Goal: Transaction & Acquisition: Book appointment/travel/reservation

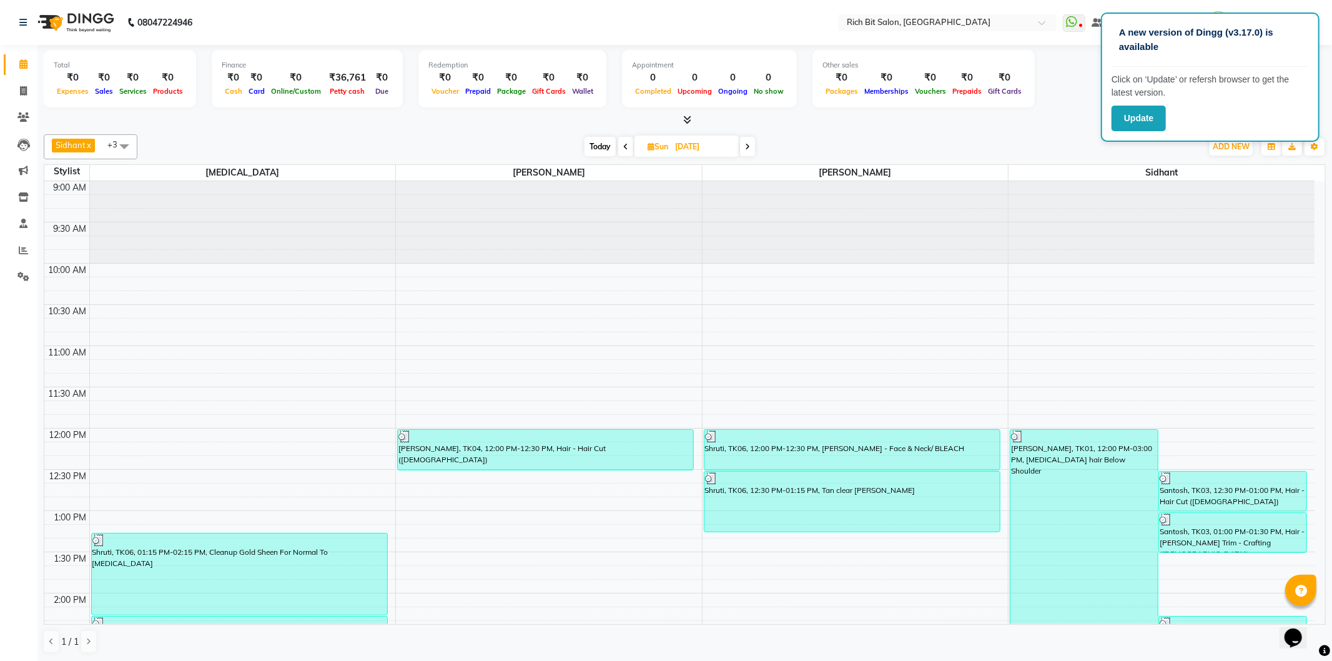
click at [600, 150] on span "Today" at bounding box center [600, 146] width 31 height 19
type input "[DATE]"
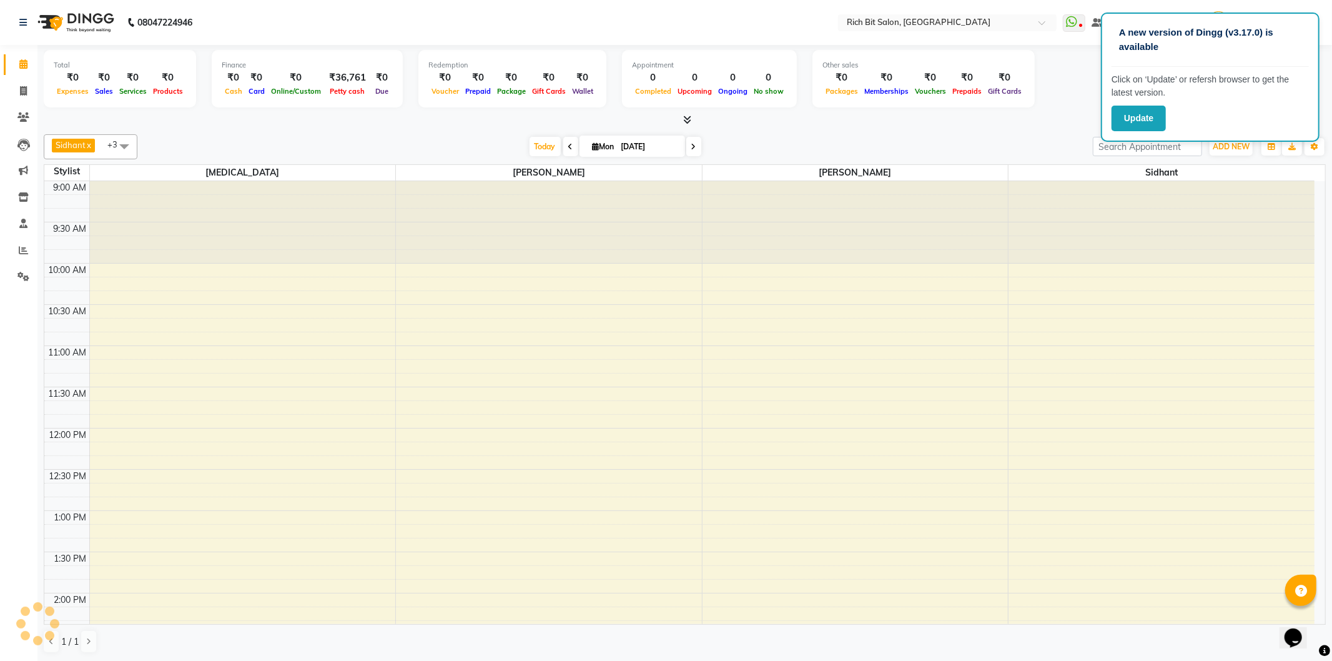
scroll to position [497, 0]
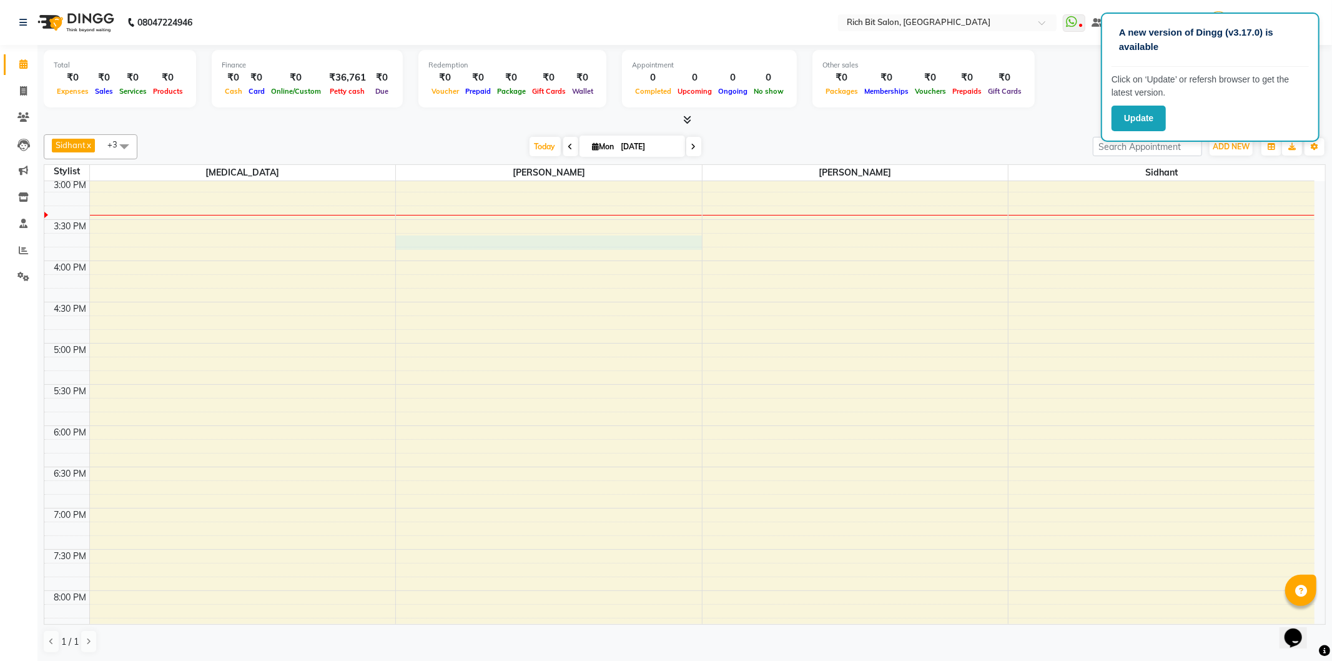
click at [562, 240] on div "9:00 AM 9:30 AM 10:00 AM 10:30 AM 11:00 AM 11:30 AM 12:00 PM 12:30 PM 1:00 PM 1…" at bounding box center [679, 261] width 1270 height 1154
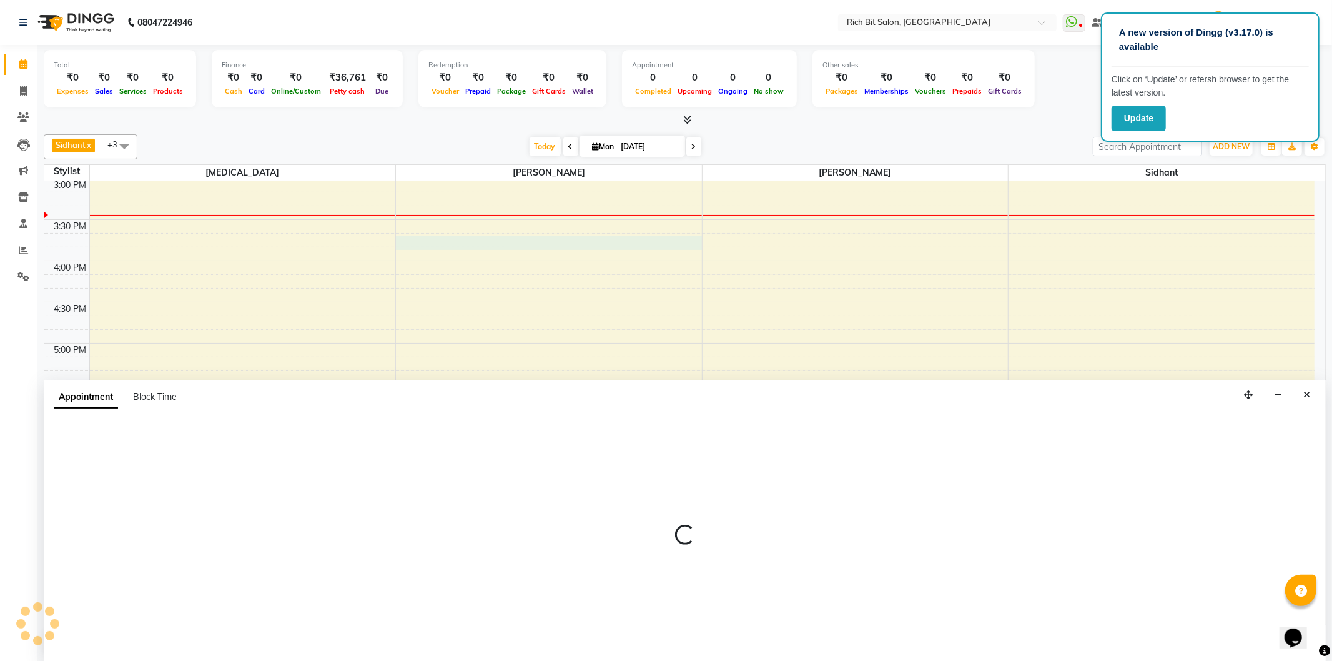
select select "8677"
select select "tentative"
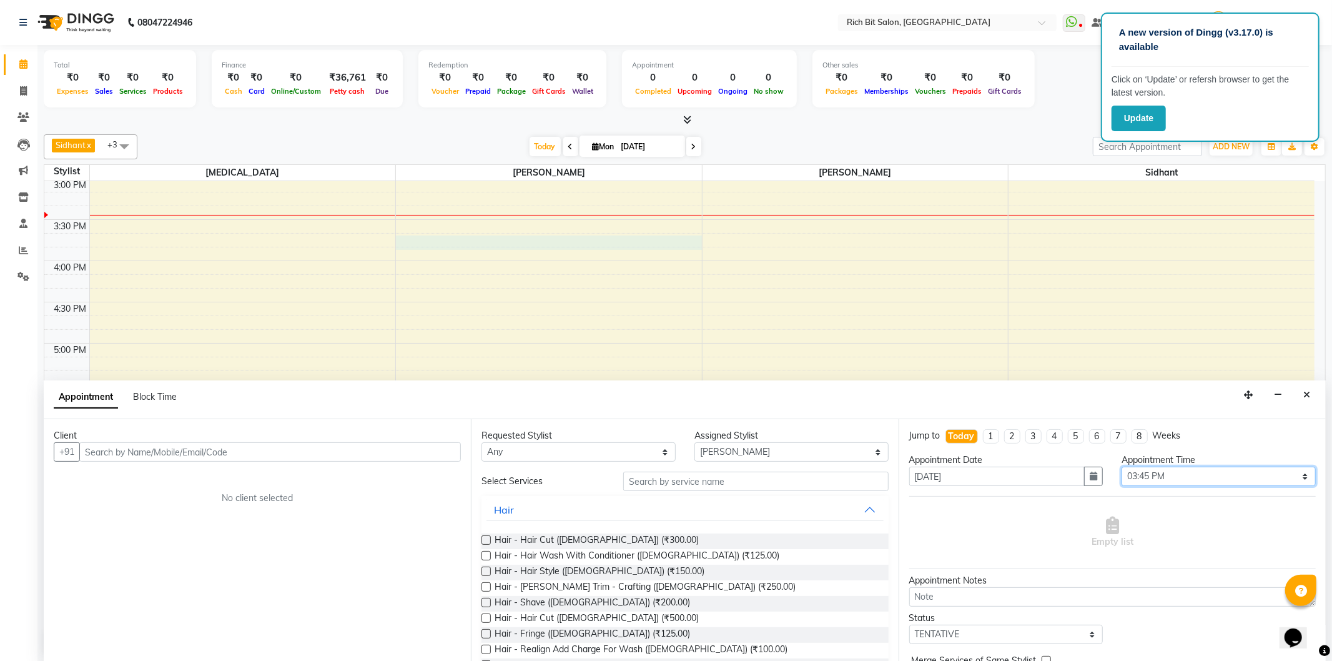
click at [1189, 475] on select "Select 10:00 AM 10:15 AM 10:30 AM 10:45 AM 11:00 AM 11:15 AM 11:30 AM 11:45 AM …" at bounding box center [1219, 476] width 194 height 19
select select "930"
click at [1122, 467] on select "Select 10:00 AM 10:15 AM 10:30 AM 10:45 AM 11:00 AM 11:15 AM 11:30 AM 11:45 AM …" at bounding box center [1219, 476] width 194 height 19
click at [487, 617] on label at bounding box center [486, 617] width 9 height 9
click at [487, 617] on input "checkbox" at bounding box center [486, 619] width 8 height 8
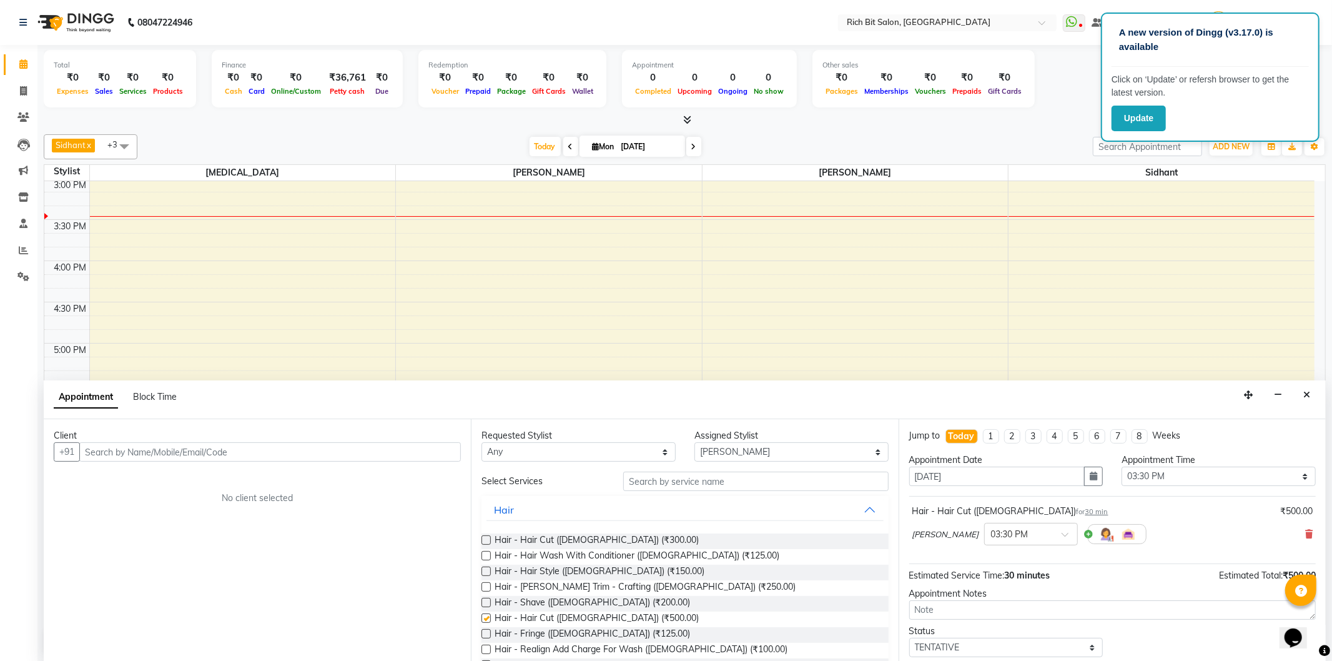
checkbox input "false"
click at [246, 457] on input "text" at bounding box center [270, 451] width 382 height 19
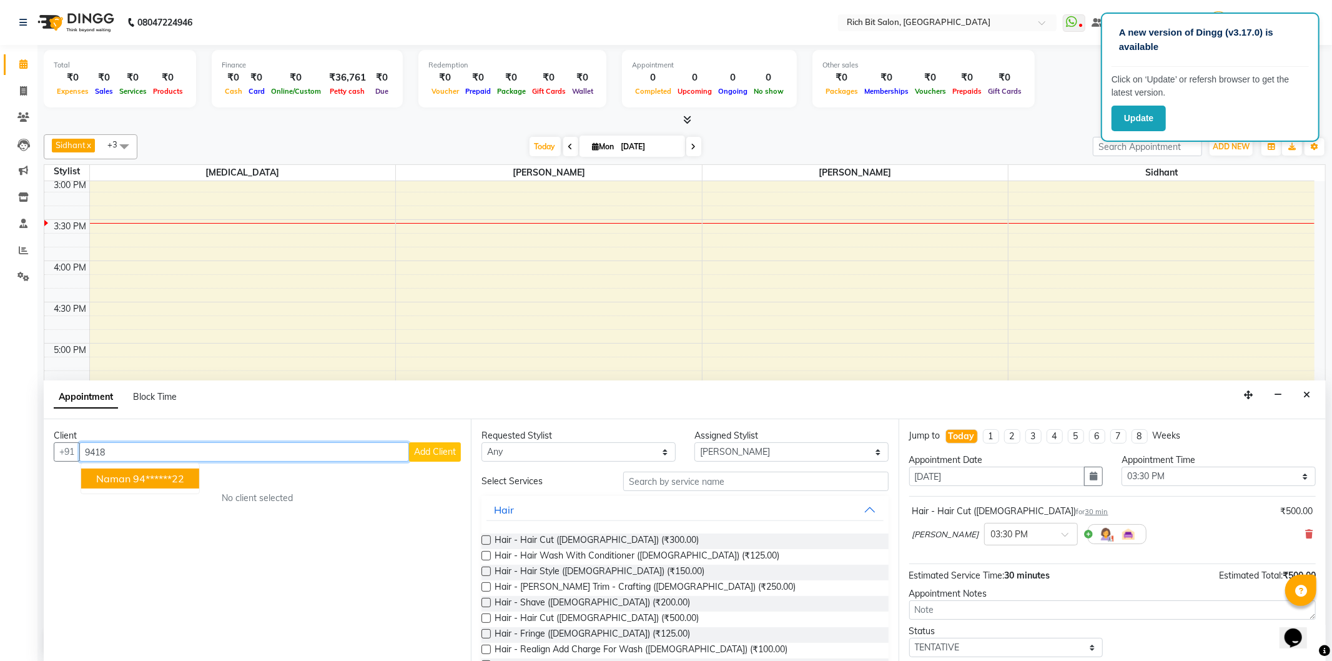
click at [154, 477] on ngb-highlight "94******22" at bounding box center [158, 478] width 51 height 12
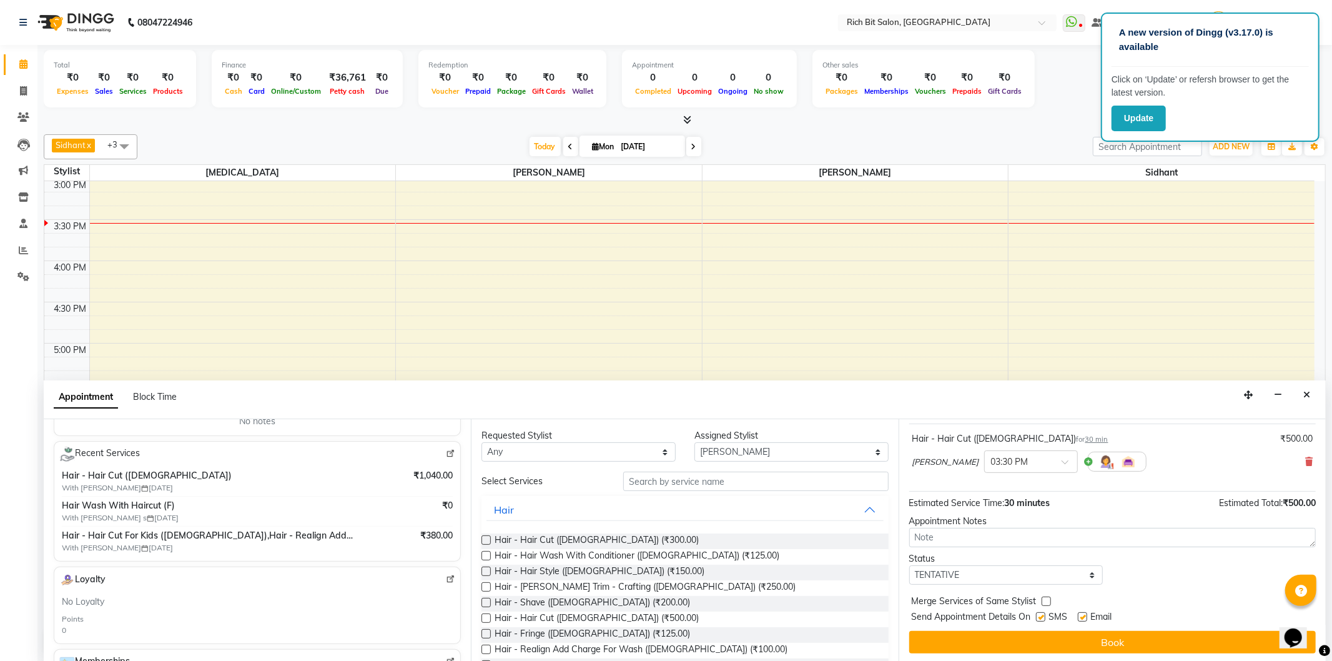
scroll to position [75, 0]
type input "94******22"
click at [1014, 640] on button "Book" at bounding box center [1112, 640] width 407 height 22
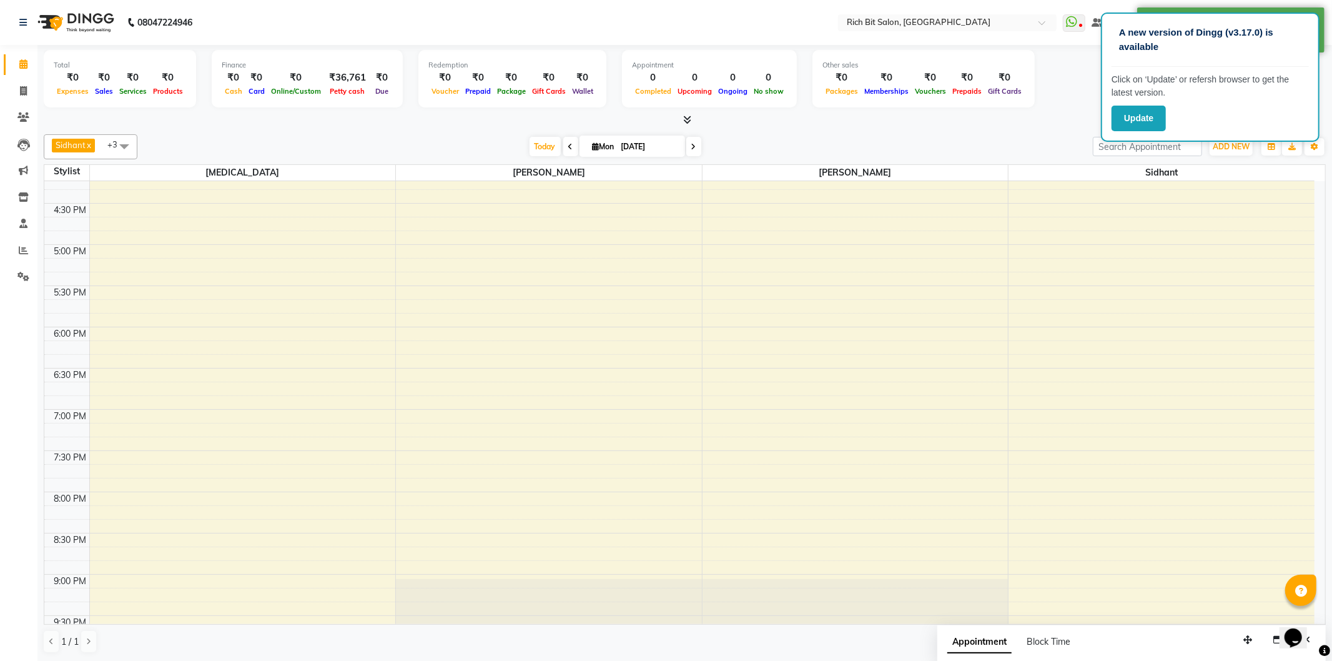
scroll to position [625, 0]
